Goal: Complete application form

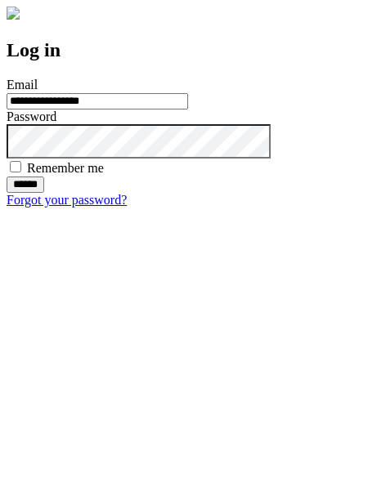
type input "**********"
click at [44, 193] on input "******" at bounding box center [26, 184] width 38 height 16
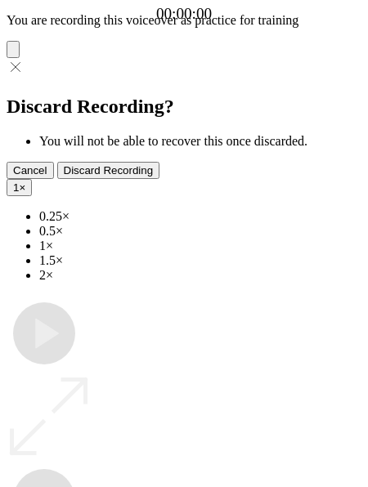
type input "**********"
